Goal: Find specific page/section: Find specific page/section

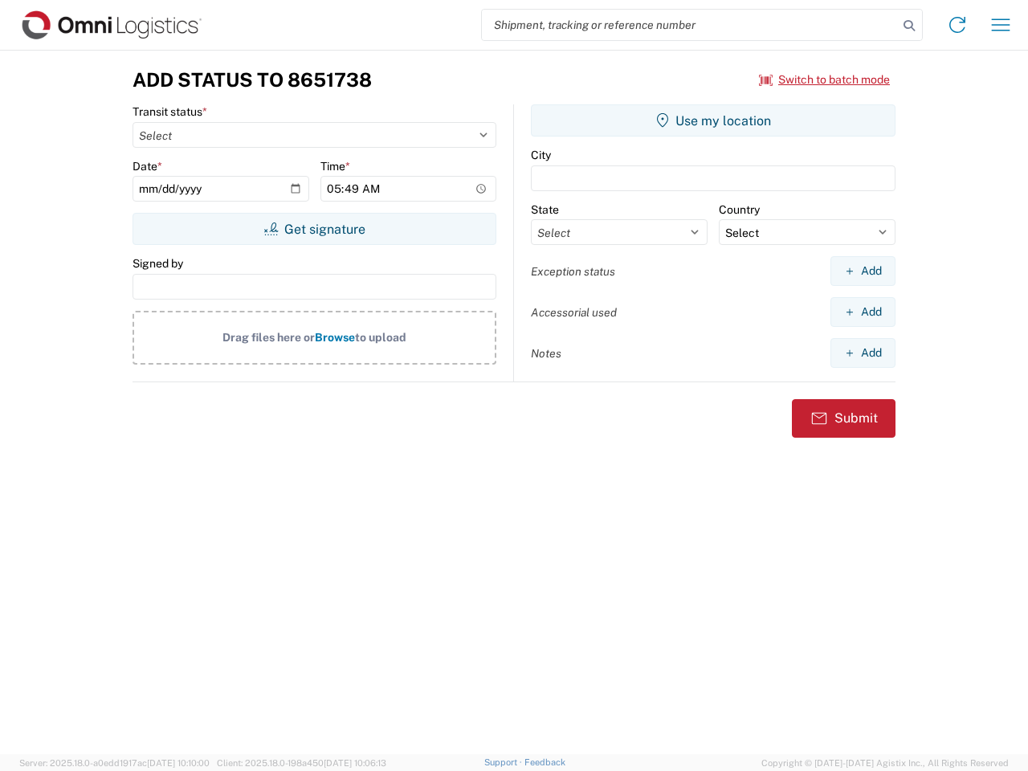
click at [690, 25] on input "search" at bounding box center [690, 25] width 416 height 31
click at [909, 26] on icon at bounding box center [909, 25] width 22 height 22
click at [957, 25] on icon at bounding box center [957, 25] width 26 height 26
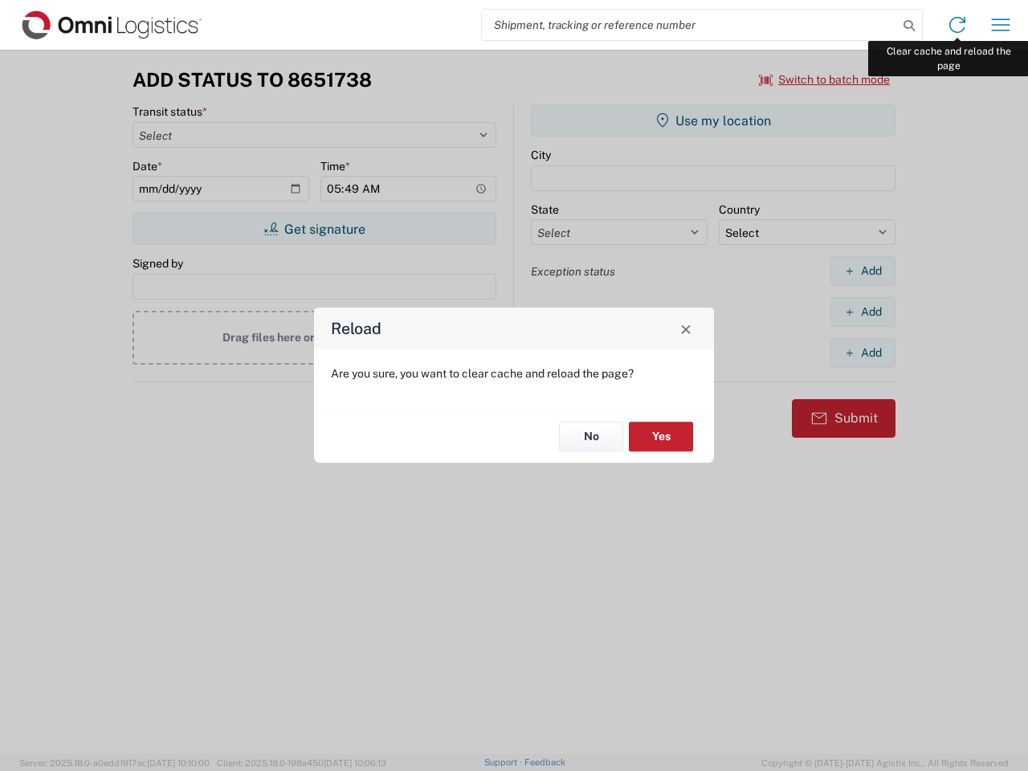
click at [1000, 25] on div "Reload Are you sure, you want to clear cache and reload the page? No Yes" at bounding box center [514, 385] width 1028 height 771
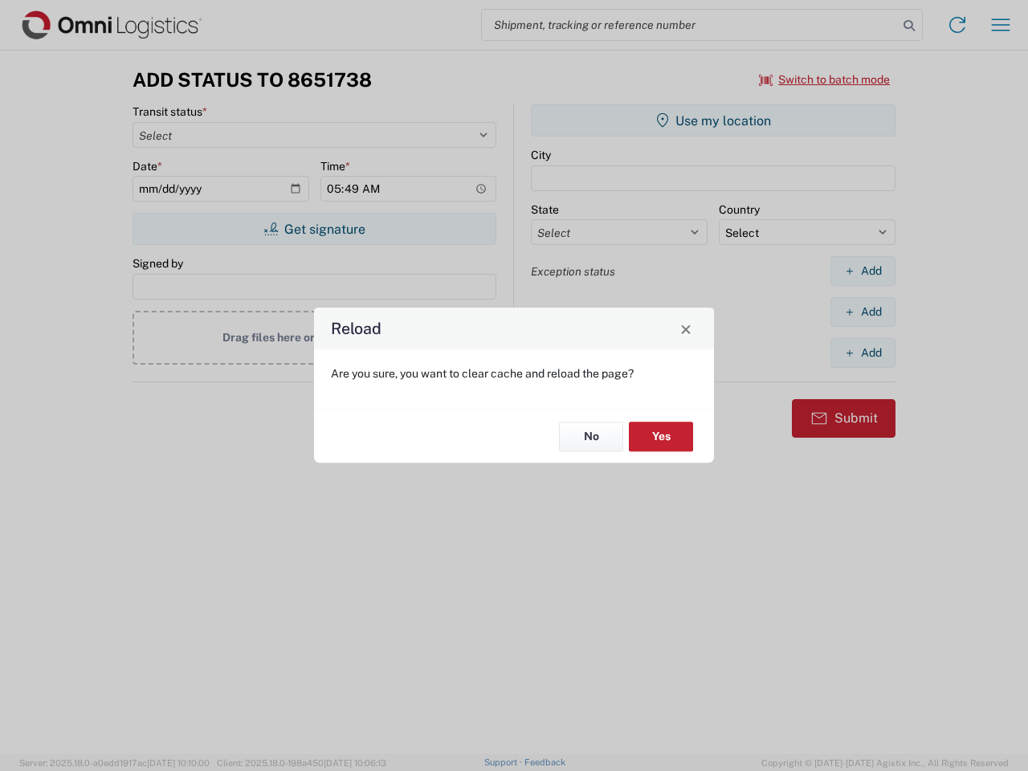
click at [825, 79] on div "Reload Are you sure, you want to clear cache and reload the page? No Yes" at bounding box center [514, 385] width 1028 height 771
click at [314, 229] on div "Reload Are you sure, you want to clear cache and reload the page? No Yes" at bounding box center [514, 385] width 1028 height 771
click at [713, 120] on div "Reload Are you sure, you want to clear cache and reload the page? No Yes" at bounding box center [514, 385] width 1028 height 771
click at [862, 271] on div "Reload Are you sure, you want to clear cache and reload the page? No Yes" at bounding box center [514, 385] width 1028 height 771
click at [862, 312] on div "Reload Are you sure, you want to clear cache and reload the page? No Yes" at bounding box center [514, 385] width 1028 height 771
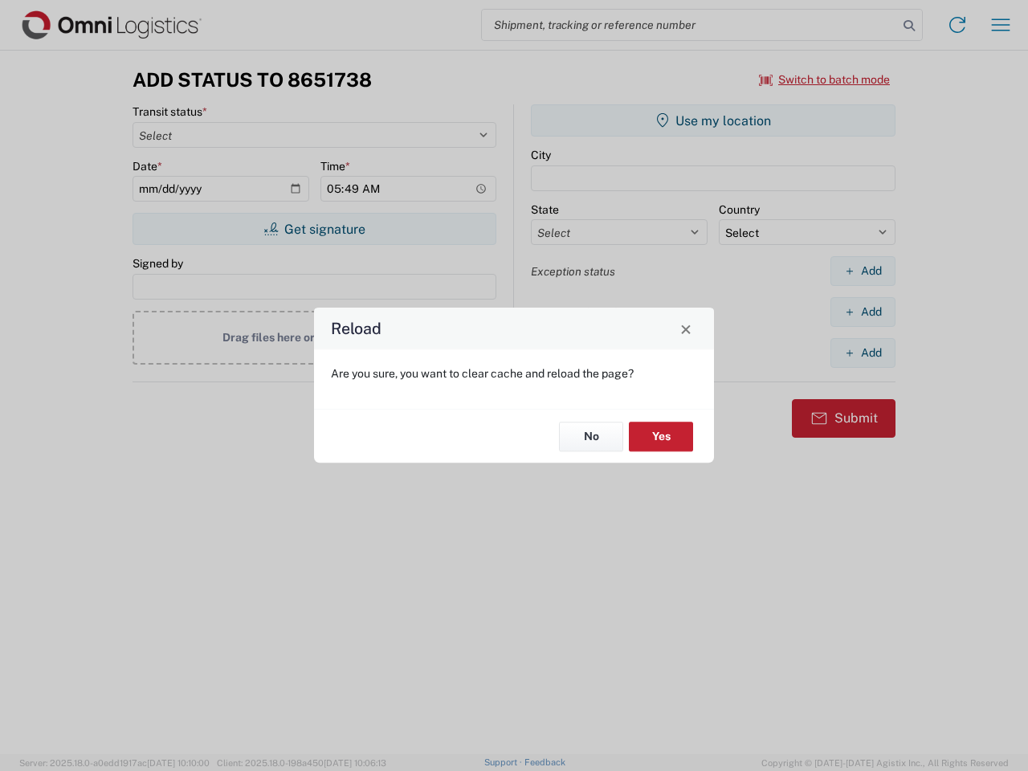
click at [862, 352] on div "Reload Are you sure, you want to clear cache and reload the page? No Yes" at bounding box center [514, 385] width 1028 height 771
